Goal: Navigation & Orientation: Understand site structure

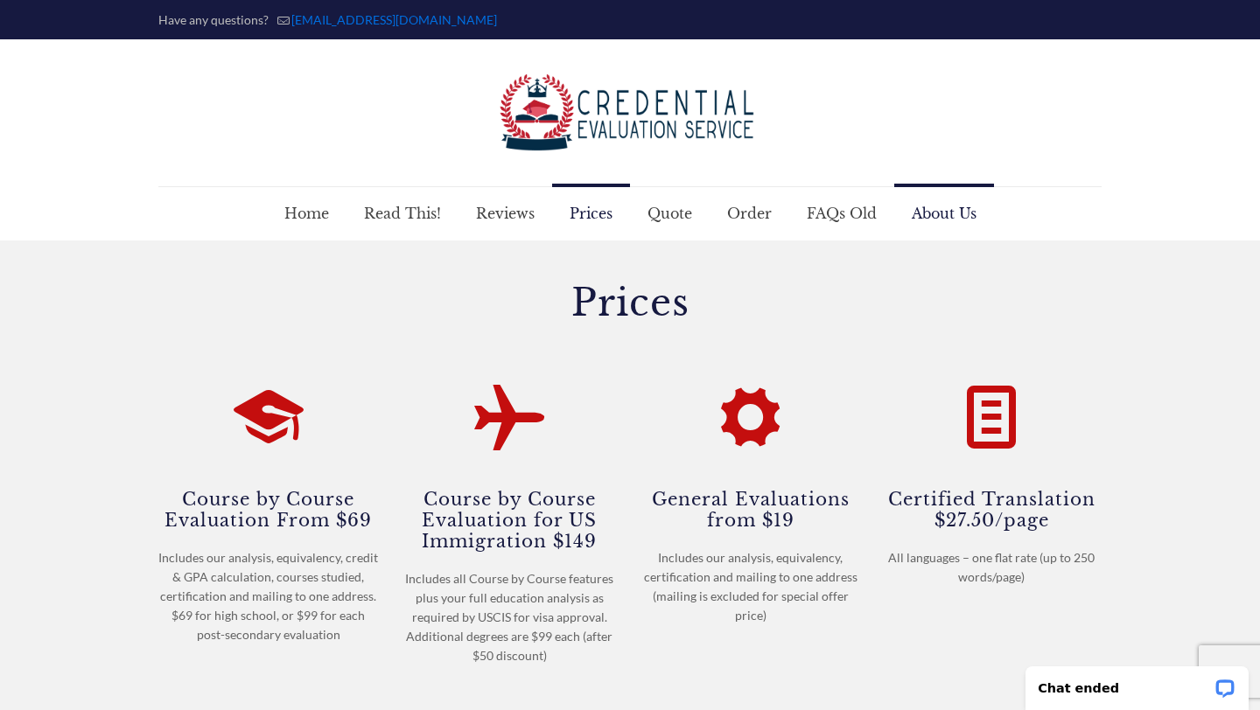
click at [935, 213] on span "About Us" at bounding box center [944, 213] width 100 height 52
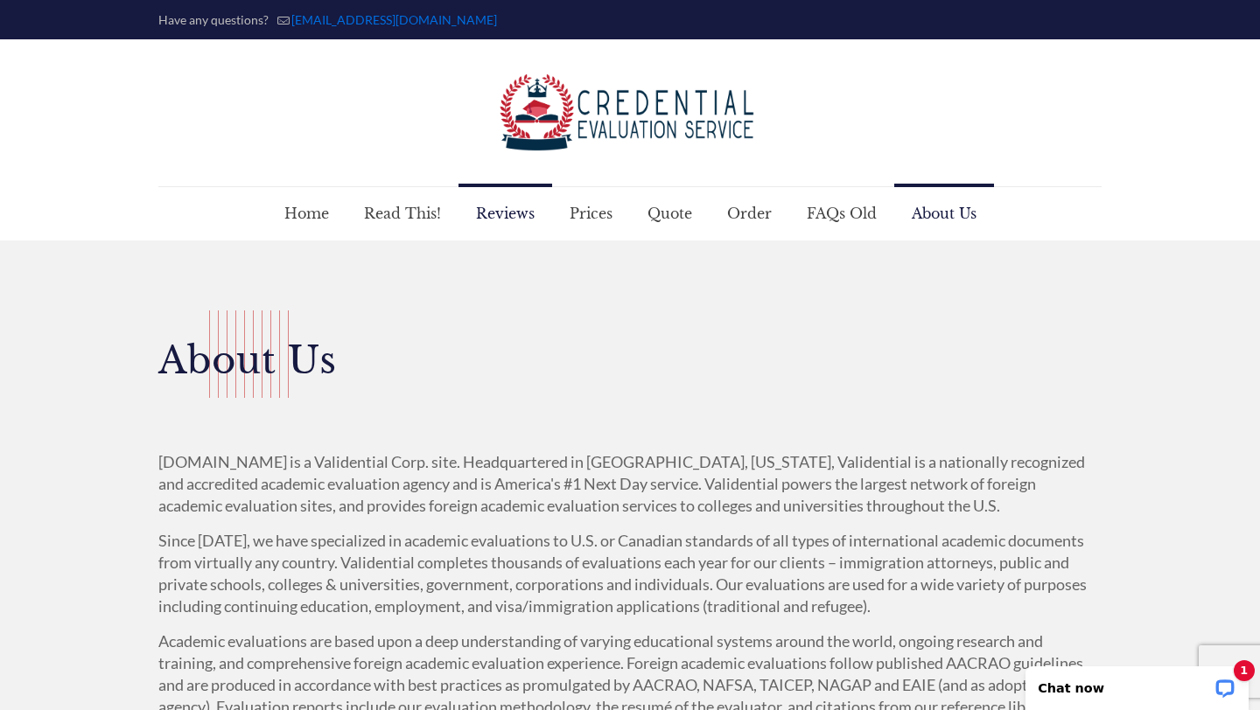
click at [535, 217] on span "Reviews" at bounding box center [505, 213] width 94 height 52
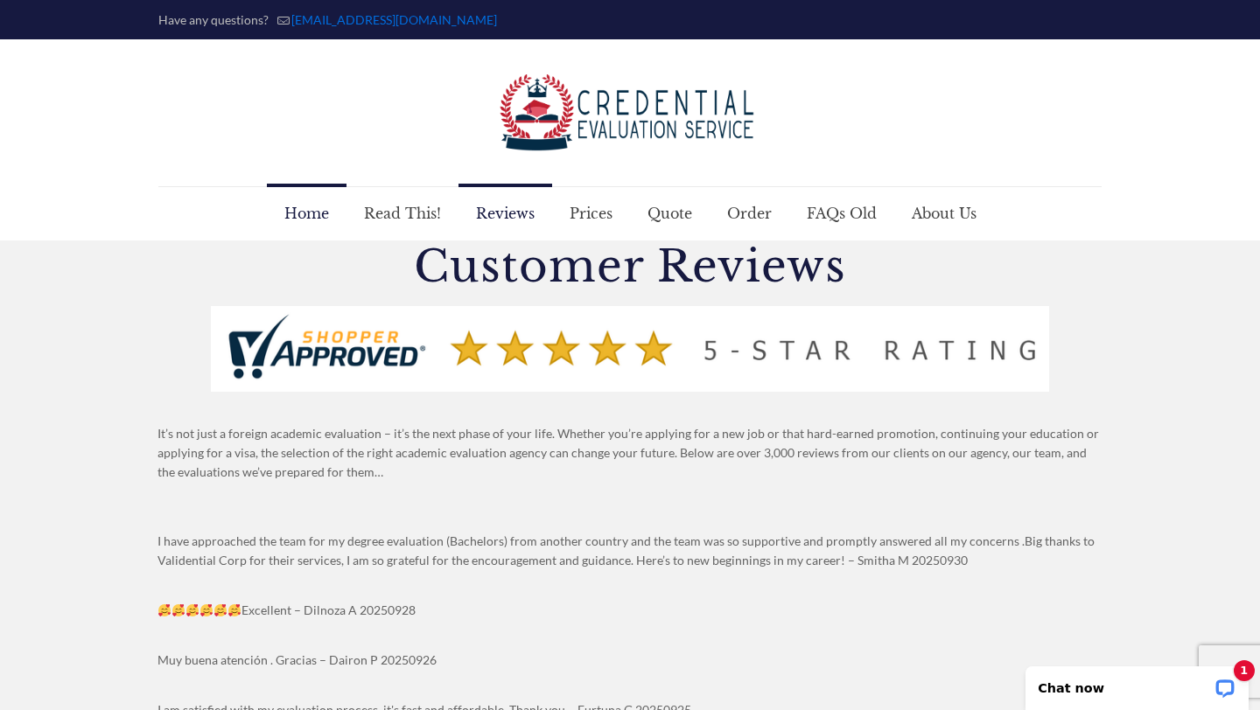
click at [307, 227] on span "Home" at bounding box center [307, 213] width 80 height 52
